Goal: Transaction & Acquisition: Purchase product/service

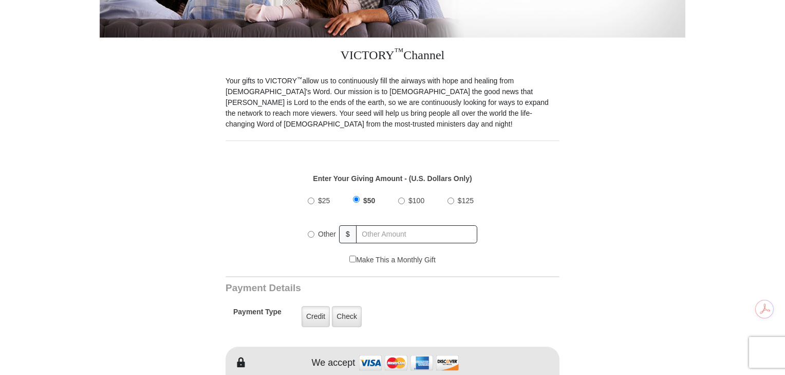
scroll to position [257, 0]
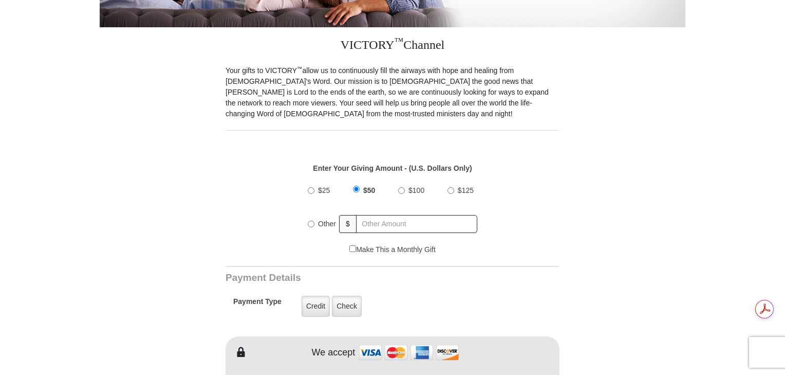
click at [401, 187] on input "$100" at bounding box center [401, 190] width 7 height 7
radio input "true"
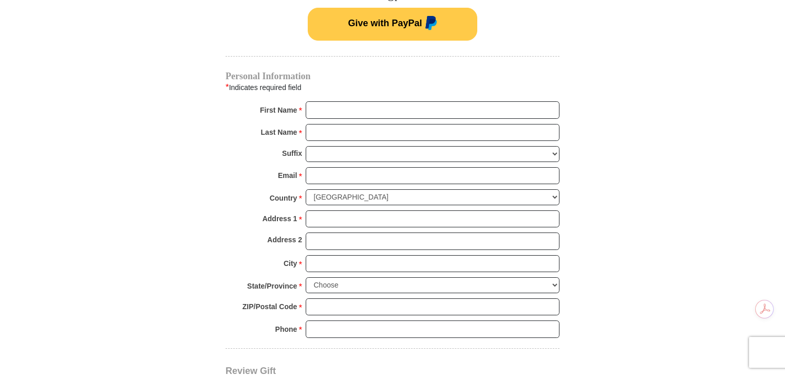
scroll to position [732, 0]
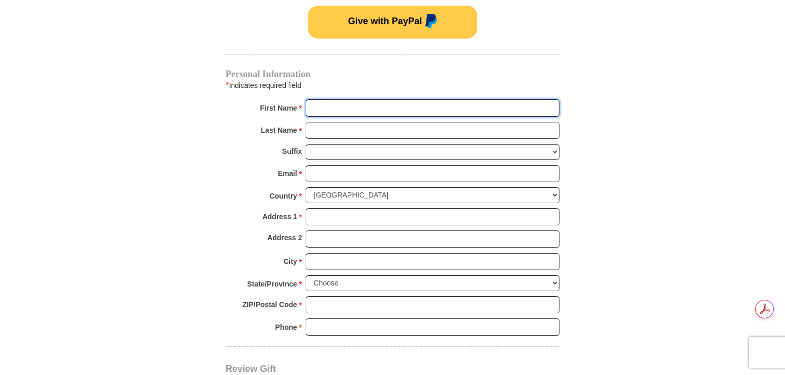
click at [325, 99] on input "First Name *" at bounding box center [433, 107] width 254 height 17
type input "[PERSON_NAME]"
click at [319, 122] on input "Last Name *" at bounding box center [433, 130] width 254 height 17
type input "[PERSON_NAME]"
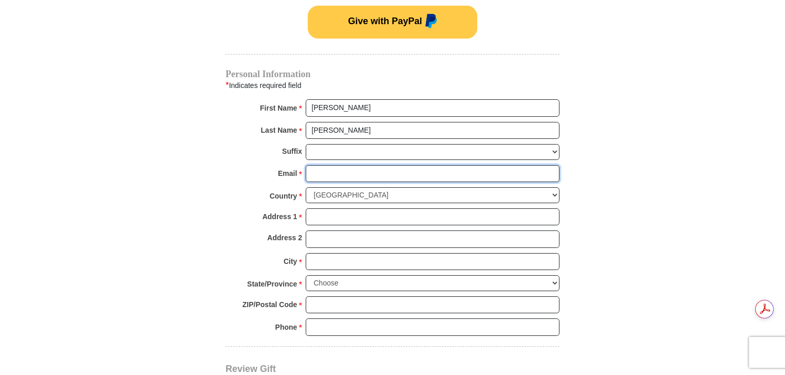
click at [314, 165] on input "Email *" at bounding box center [433, 173] width 254 height 17
type input "[EMAIL_ADDRESS][DOMAIN_NAME]"
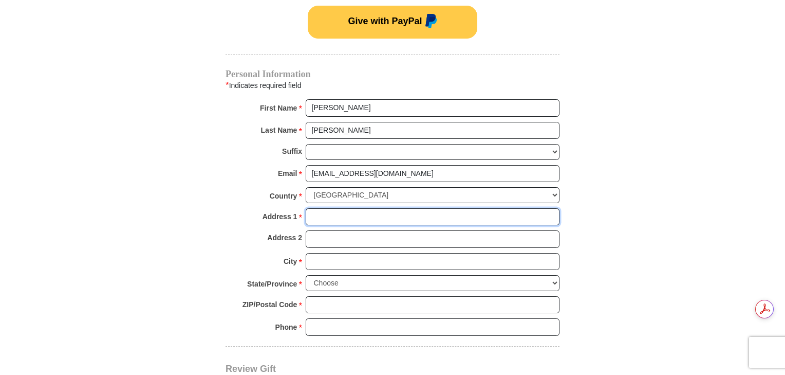
click at [319, 208] on input "Address 1 *" at bounding box center [433, 216] width 254 height 17
type input "[STREET_ADDRESS]"
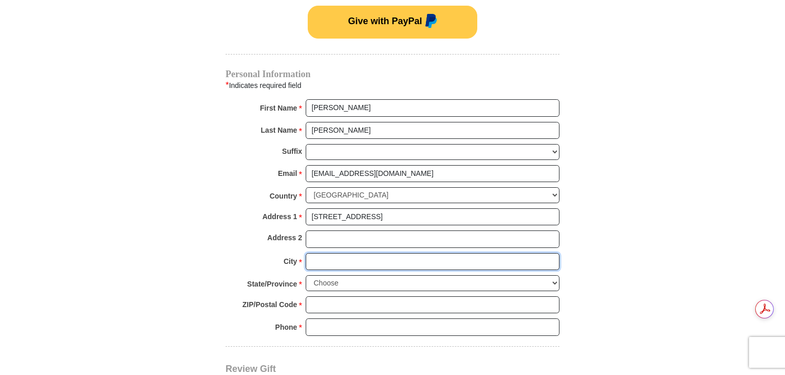
click at [327, 253] on input "City *" at bounding box center [433, 261] width 254 height 17
type input "[GEOGRAPHIC_DATA]"
click at [325, 275] on select "Choose [US_STATE] [US_STATE] [US_STATE] [US_STATE] [US_STATE] Armed Forces Amer…" at bounding box center [433, 283] width 254 height 16
select select "FL"
click at [306, 275] on select "Choose [US_STATE] [US_STATE] [US_STATE] [US_STATE] [US_STATE] Armed Forces Amer…" at bounding box center [433, 283] width 254 height 16
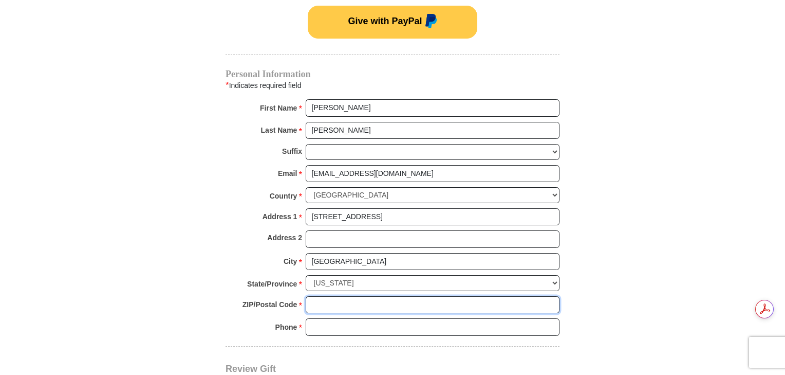
click at [339, 296] on input "ZIP/Postal Code *" at bounding box center [433, 304] width 254 height 17
type input "34433"
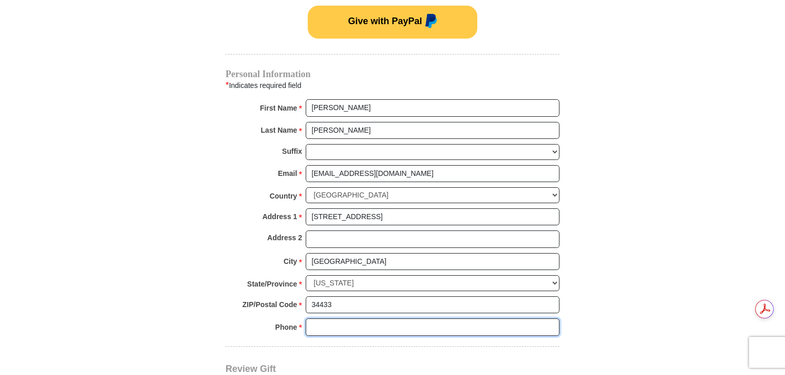
click at [332, 318] on input "Phone * *" at bounding box center [433, 326] width 254 height 17
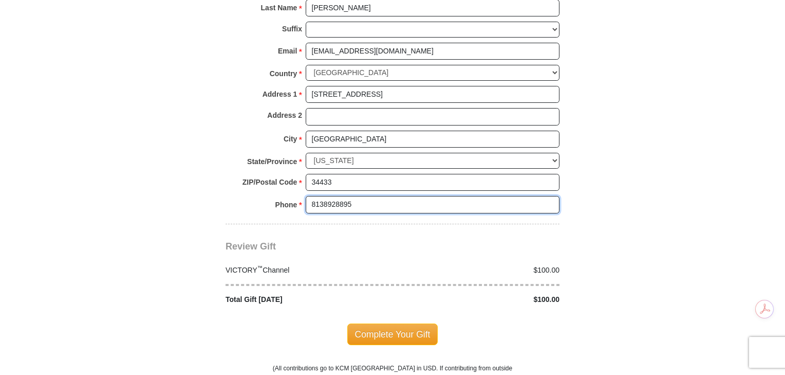
scroll to position [912, 0]
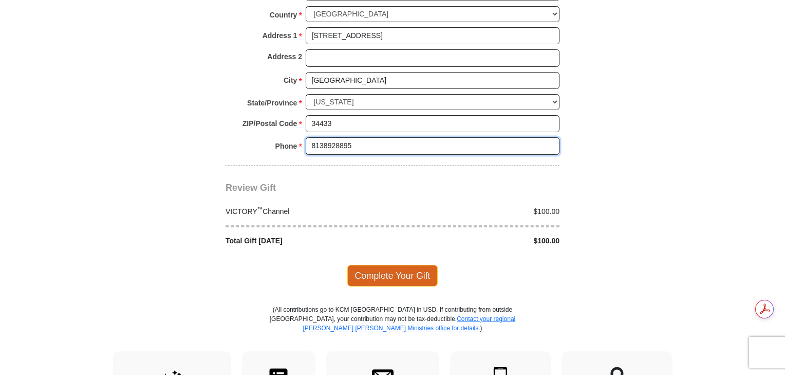
type input "8138928895"
click at [399, 265] on span "Complete Your Gift" at bounding box center [392, 276] width 91 height 22
